Goal: Information Seeking & Learning: Learn about a topic

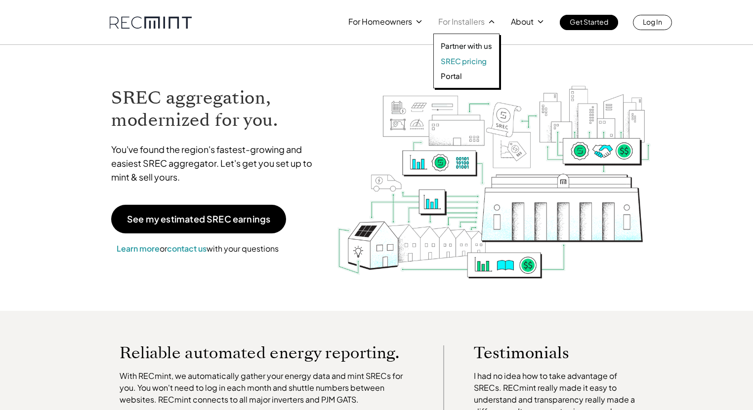
click at [461, 59] on p "SREC pricing" at bounding box center [464, 61] width 46 height 10
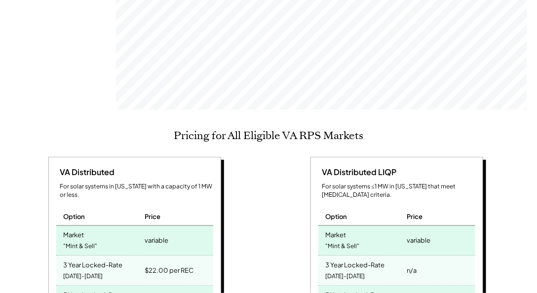
scroll to position [480, 0]
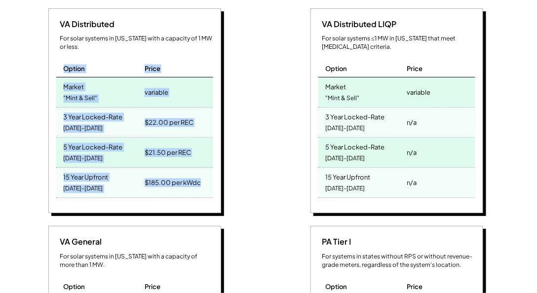
drag, startPoint x: 209, startPoint y: 171, endPoint x: 49, endPoint y: 53, distance: 198.9
click at [49, 53] on div "VA Distributed For solar systems in [US_STATE] with a capacity of 1 MW or less.…" at bounding box center [134, 110] width 173 height 205
click at [248, 99] on div "VA Distributed For solar systems in [US_STATE] with a capacity of 1 MW or less.…" at bounding box center [136, 112] width 252 height 208
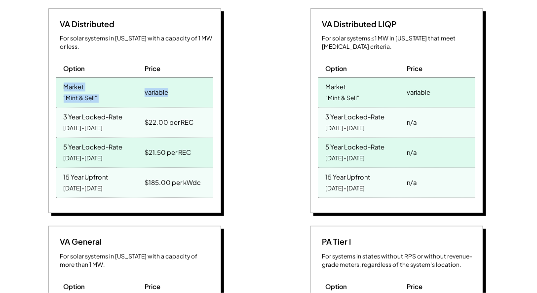
drag, startPoint x: 182, startPoint y: 83, endPoint x: 56, endPoint y: 68, distance: 127.4
click at [56, 78] on div "Market "Mint & Sell" variable" at bounding box center [134, 93] width 157 height 30
click at [56, 78] on div "Market "Mint & Sell"" at bounding box center [99, 93] width 86 height 30
drag, startPoint x: 58, startPoint y: 98, endPoint x: 131, endPoint y: 112, distance: 73.9
click at [131, 112] on div "3 Year Locked-Rate 2025-2027" at bounding box center [99, 123] width 86 height 30
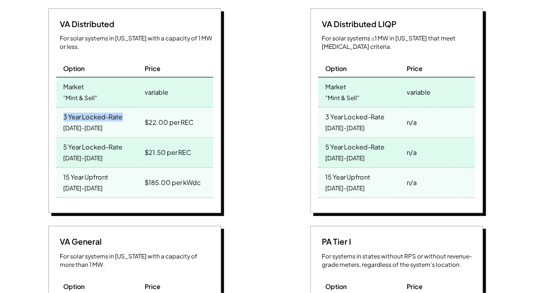
click at [131, 112] on div "3 Year Locked-Rate 2025-2027" at bounding box center [99, 123] width 86 height 30
drag, startPoint x: 67, startPoint y: 129, endPoint x: 105, endPoint y: 133, distance: 38.2
click at [105, 140] on div "5 Year Locked-Rate" at bounding box center [93, 145] width 59 height 11
drag, startPoint x: 147, startPoint y: 135, endPoint x: 167, endPoint y: 138, distance: 19.9
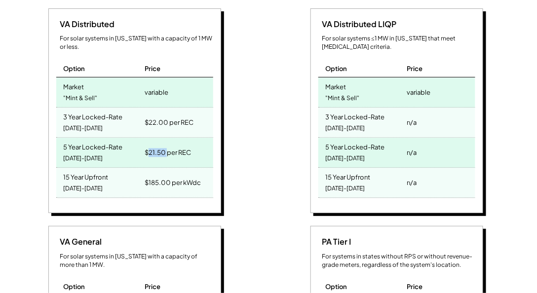
click at [167, 146] on div "$21.50 per REC" at bounding box center [168, 153] width 46 height 14
drag, startPoint x: 149, startPoint y: 103, endPoint x: 179, endPoint y: 106, distance: 29.8
click at [179, 116] on div "$22.00 per REC" at bounding box center [169, 123] width 49 height 14
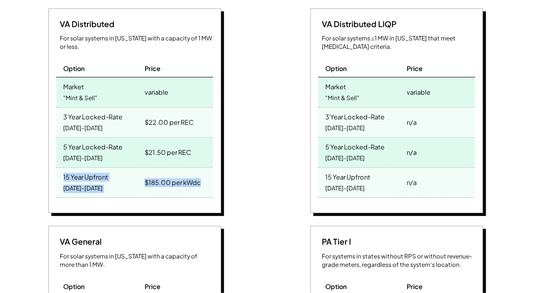
drag, startPoint x: 212, startPoint y: 172, endPoint x: 34, endPoint y: 154, distance: 179.2
click at [34, 154] on div "VA Distributed For solar systems in Virginia with a capacity of 1 MW or less. O…" at bounding box center [136, 112] width 252 height 208
click at [184, 180] on div "$185.00 per kWdc" at bounding box center [177, 183] width 71 height 30
drag, startPoint x: 211, startPoint y: 173, endPoint x: 62, endPoint y: 154, distance: 150.9
click at [62, 168] on div "15 Year Upfront 2025-2039 $185.00 per kWdc" at bounding box center [134, 183] width 157 height 30
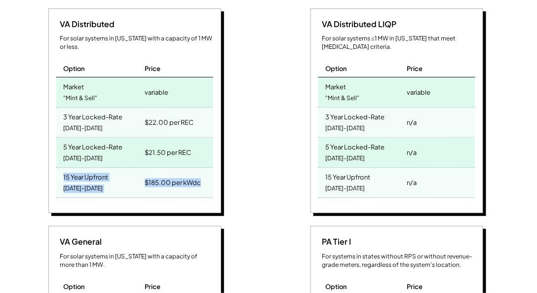
click at [129, 170] on div "15 Year Upfront 2025-2039" at bounding box center [99, 183] width 86 height 30
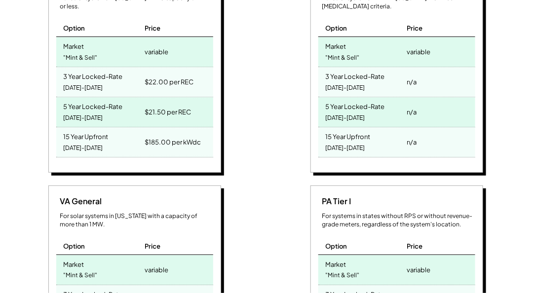
scroll to position [564, 0]
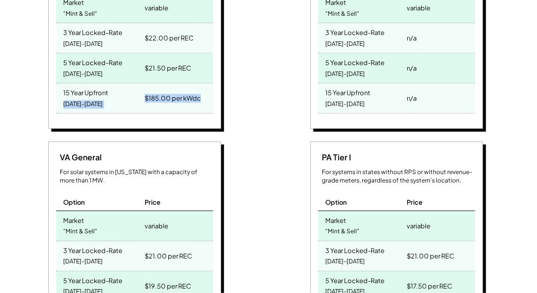
drag, startPoint x: 209, startPoint y: 83, endPoint x: 53, endPoint y: 87, distance: 155.7
click at [53, 87] on div "VA Distributed For solar systems in Virginia with a capacity of 1 MW or less. O…" at bounding box center [134, 26] width 173 height 205
click at [57, 87] on div "15 Year Upfront 2025-2039" at bounding box center [99, 98] width 86 height 30
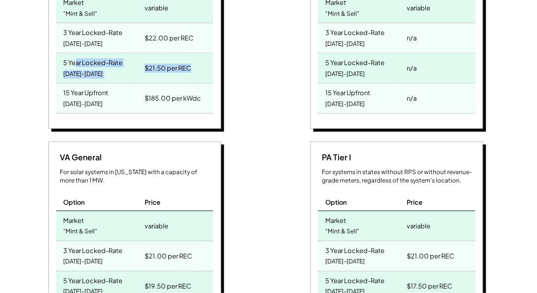
drag, startPoint x: 126, startPoint y: 48, endPoint x: 74, endPoint y: 41, distance: 52.3
click at [74, 41] on div "VA Distributed For solar systems in Virginia with a capacity of 1 MW or less. O…" at bounding box center [134, 26] width 173 height 205
click at [74, 56] on div "5 Year Locked-Rate" at bounding box center [93, 61] width 59 height 11
click at [275, 104] on div "VA Distributed LIQP For solar systems ≤1 MW in Virginia that meet low-income cr…" at bounding box center [398, 28] width 252 height 208
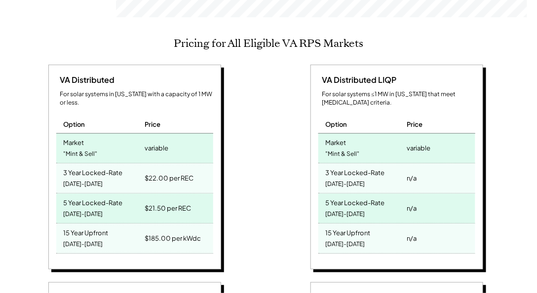
scroll to position [451, 0]
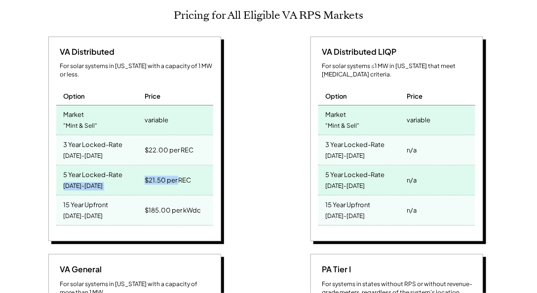
click at [31, 169] on div "VA Distributed For solar systems in Virginia with a capacity of 1 MW or less. O…" at bounding box center [136, 141] width 252 height 208
click at [131, 166] on div "5 Year Locked-Rate 2025-2029" at bounding box center [99, 181] width 86 height 30
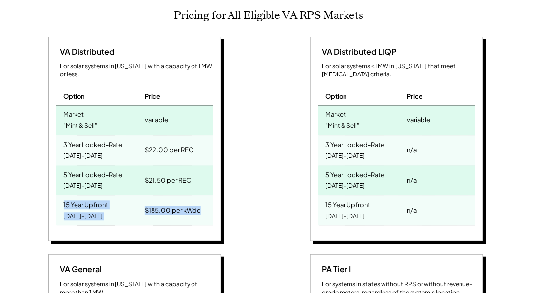
drag, startPoint x: 210, startPoint y: 199, endPoint x: 50, endPoint y: 183, distance: 160.8
click at [50, 183] on div "VA Distributed For solar systems in Virginia with a capacity of 1 MW or less. O…" at bounding box center [134, 139] width 173 height 205
click at [132, 196] on div "15 Year Upfront 2025-2039" at bounding box center [99, 211] width 86 height 30
drag, startPoint x: 98, startPoint y: 200, endPoint x: 86, endPoint y: 200, distance: 11.4
click at [86, 200] on div "15 Year Upfront 2025-2039" at bounding box center [99, 211] width 86 height 30
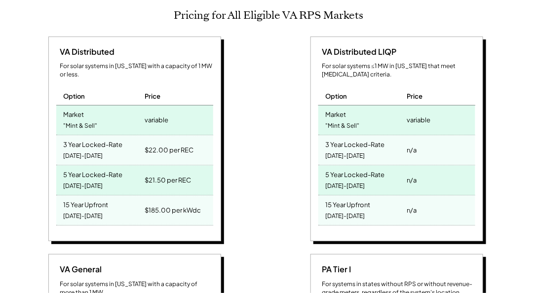
click at [116, 196] on div "15 Year Upfront 2025-2039" at bounding box center [99, 211] width 86 height 30
